Goal: Find specific page/section: Find specific page/section

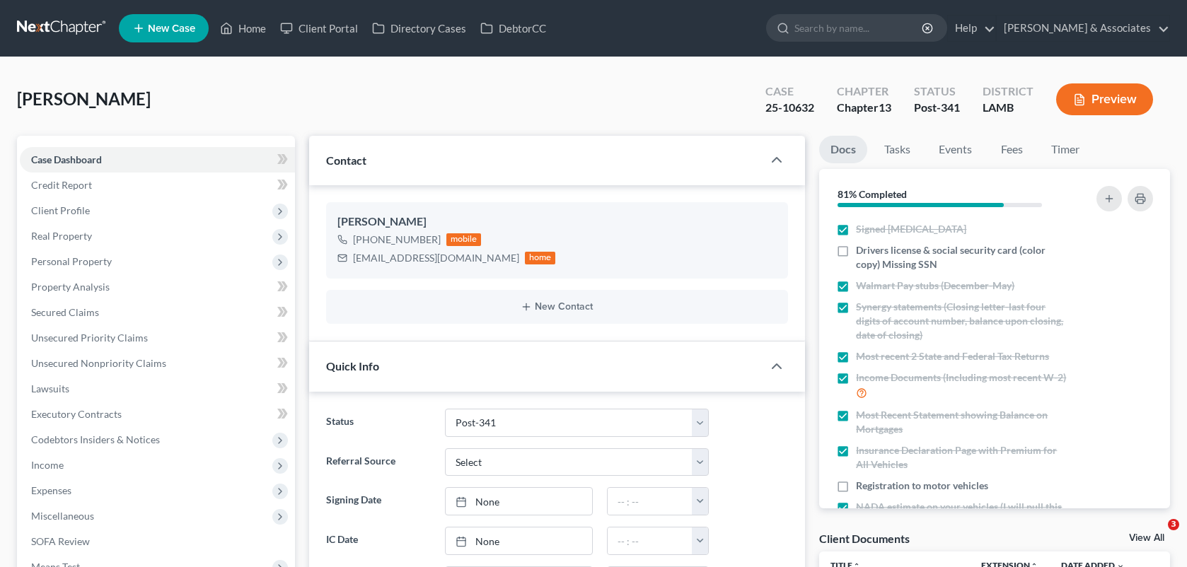
select select "19"
select select "0"
click at [245, 21] on link "Home" at bounding box center [243, 28] width 60 height 25
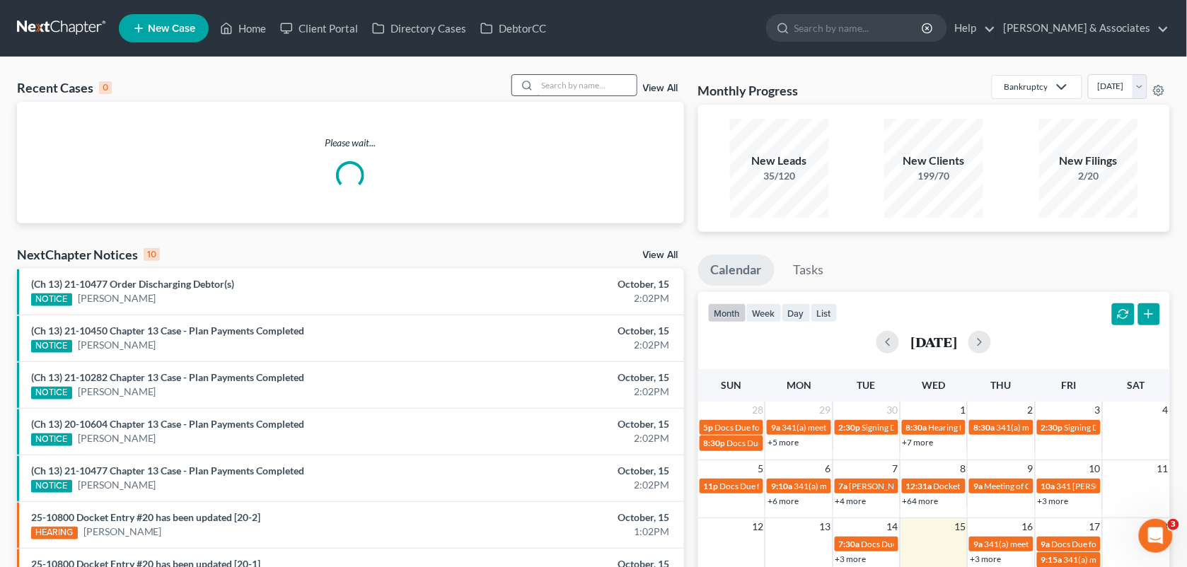
click at [575, 82] on input "search" at bounding box center [587, 85] width 99 height 21
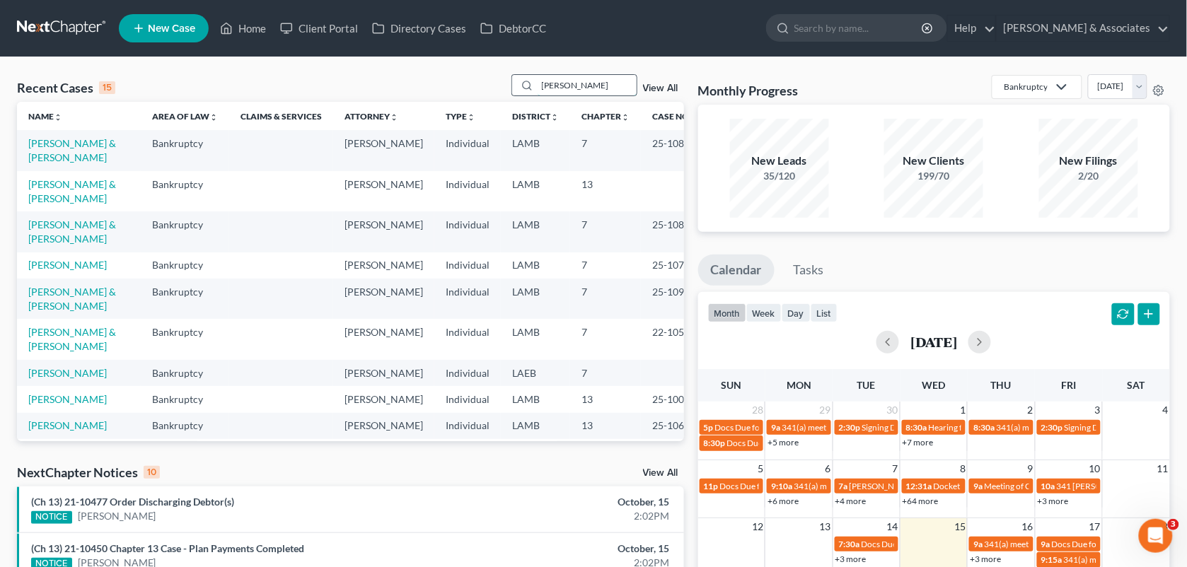
type input "[PERSON_NAME]"
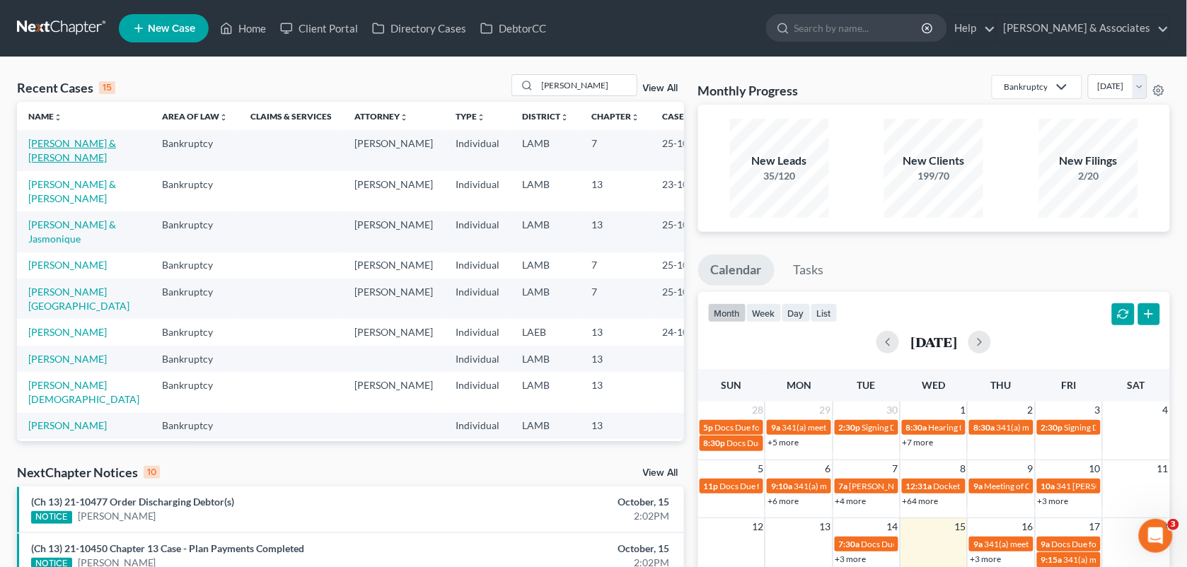
click at [90, 140] on link "[PERSON_NAME] & [PERSON_NAME]" at bounding box center [72, 150] width 88 height 26
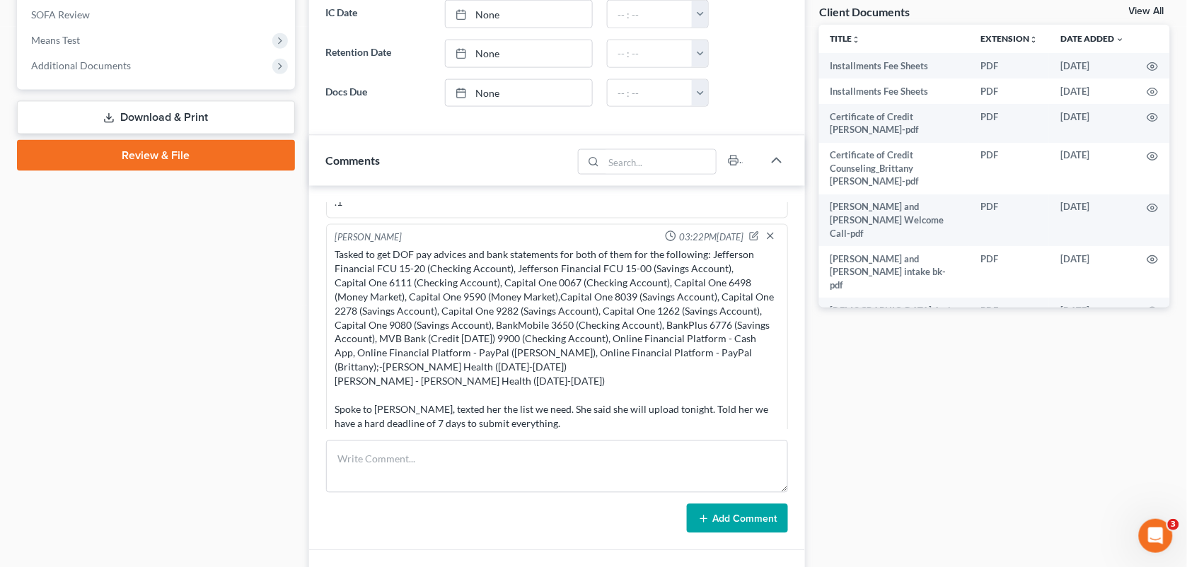
scroll to position [556, 0]
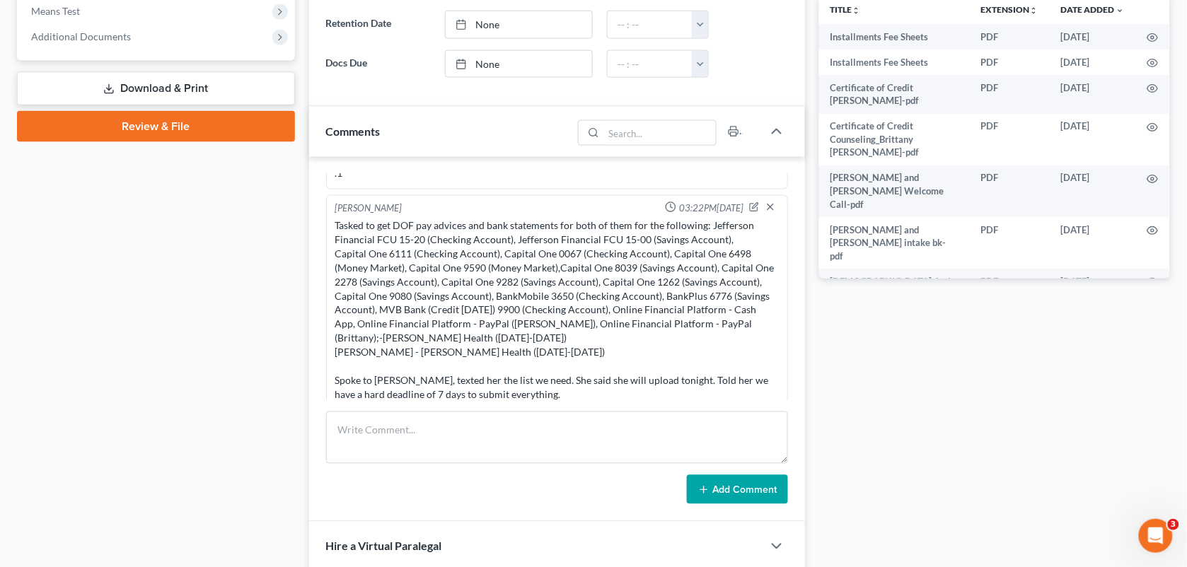
click at [1184, 272] on div "[PERSON_NAME] & [PERSON_NAME] Upgraded Case 25-10882 Chapter Chapter 7 Status F…" at bounding box center [593, 125] width 1187 height 1249
click at [897, 435] on div "Docs Tasks Events Fees Timer 96% Completed Nothing here yet! Signed [MEDICAL_DA…" at bounding box center [994, 151] width 365 height 1142
click at [836, 333] on div "Docs Tasks Events Fees Timer 96% Completed Nothing here yet! Signed [MEDICAL_DA…" at bounding box center [994, 151] width 365 height 1142
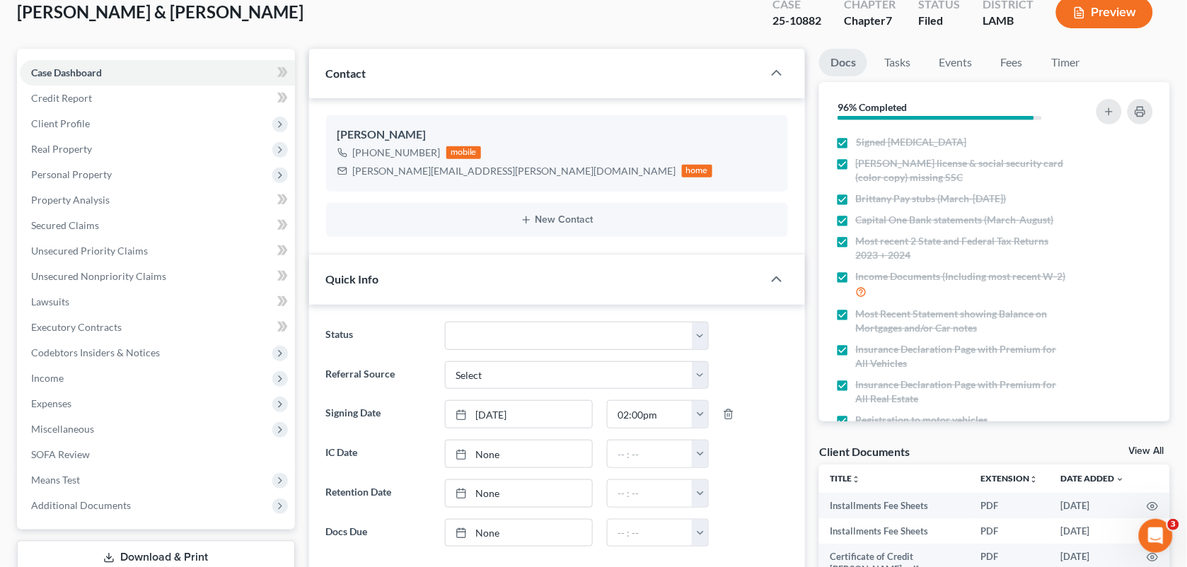
scroll to position [80, 0]
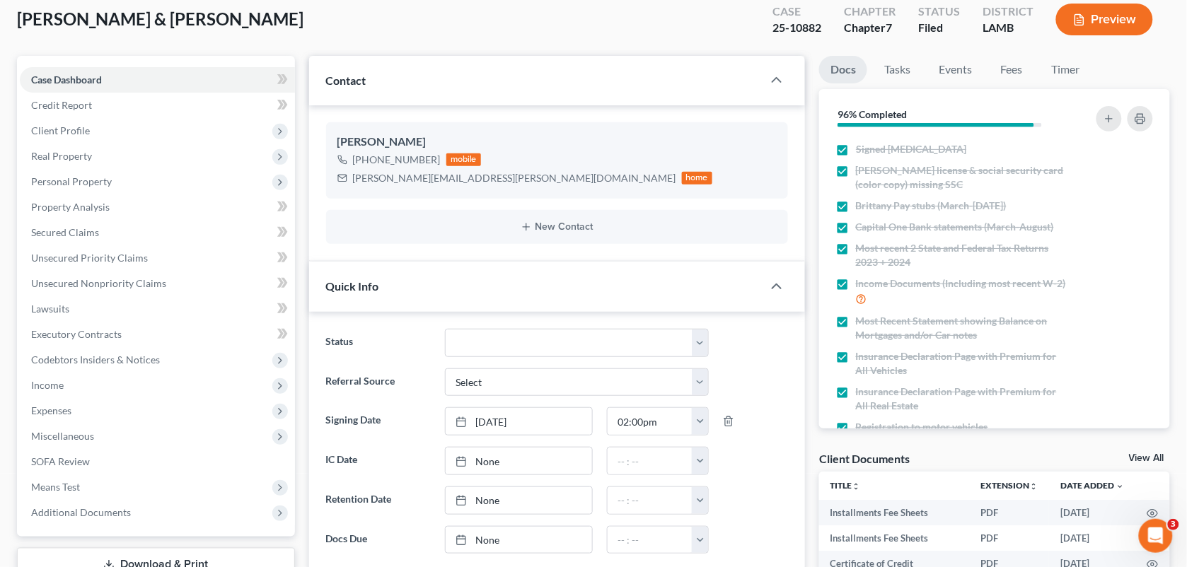
click at [677, 53] on div "[PERSON_NAME] & [PERSON_NAME] Upgraded Case 25-10882 Chapter Chapter 7 Status F…" at bounding box center [593, 25] width 1153 height 62
